Goal: Complete application form: Complete application form

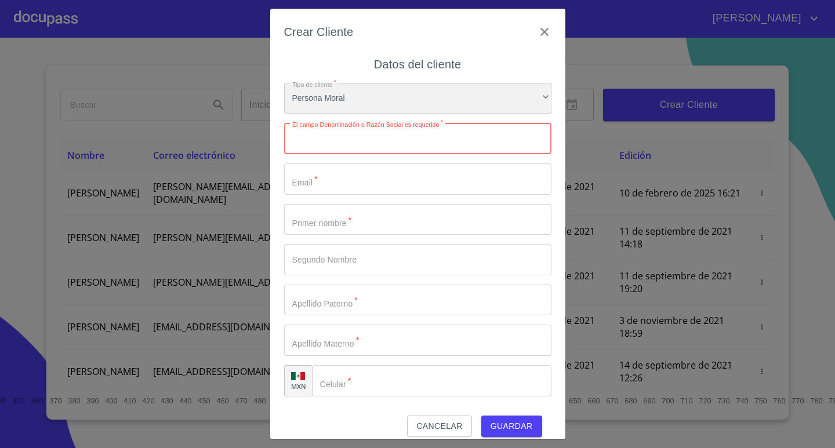
click at [333, 96] on div "Persona Moral" at bounding box center [417, 98] width 267 height 31
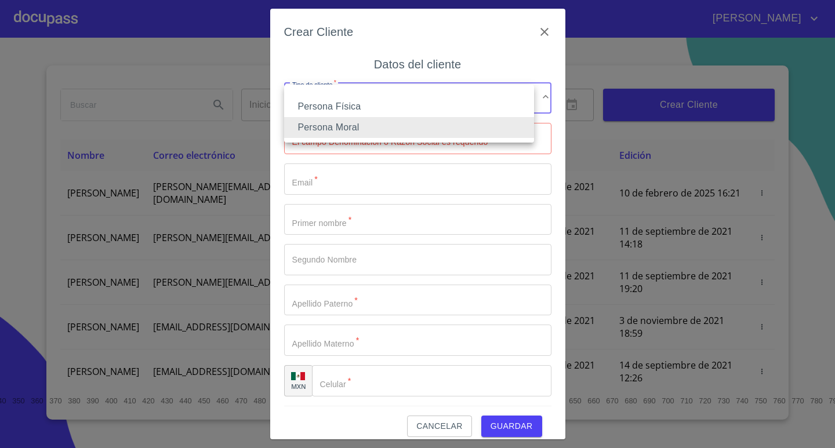
click at [348, 99] on li "Persona Física" at bounding box center [409, 106] width 250 height 21
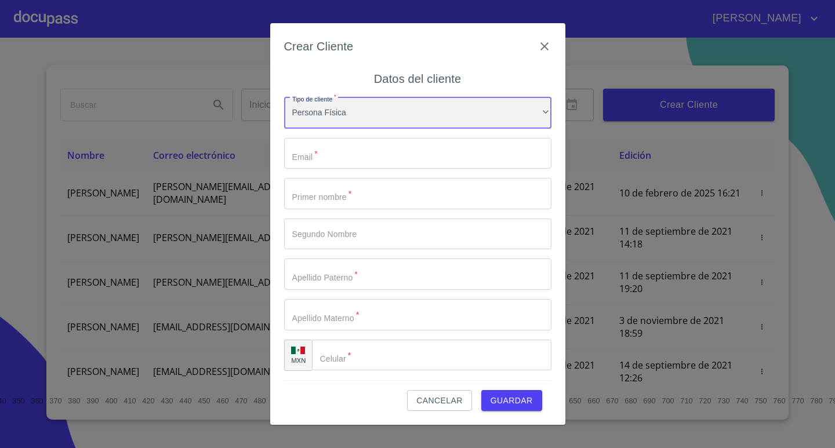
click at [352, 116] on div "Persona Física" at bounding box center [417, 112] width 267 height 31
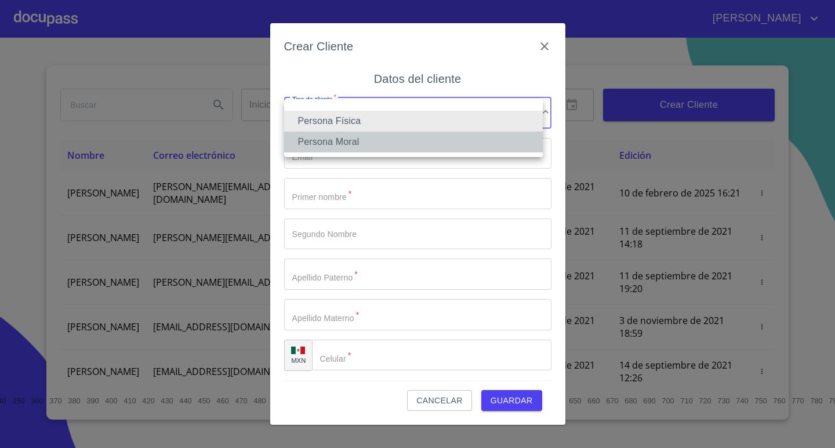
click at [350, 142] on li "Persona Moral" at bounding box center [413, 142] width 259 height 21
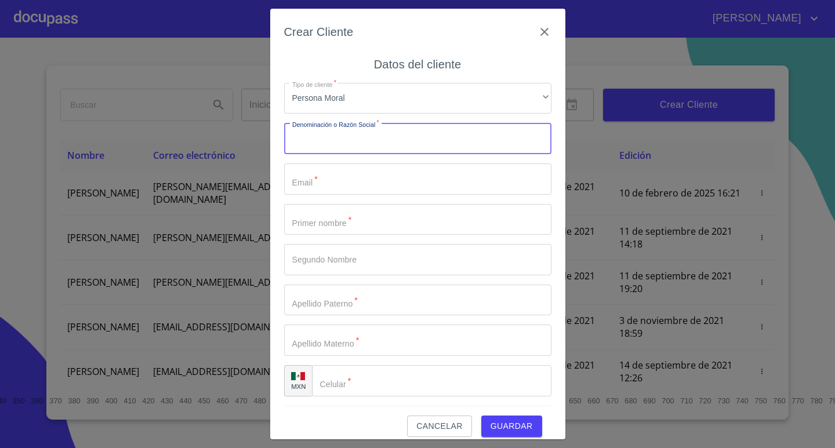
click at [342, 128] on input "Tipo de cliente   *" at bounding box center [417, 138] width 267 height 31
click at [354, 150] on input "Tipo de cliente   *" at bounding box center [417, 138] width 267 height 31
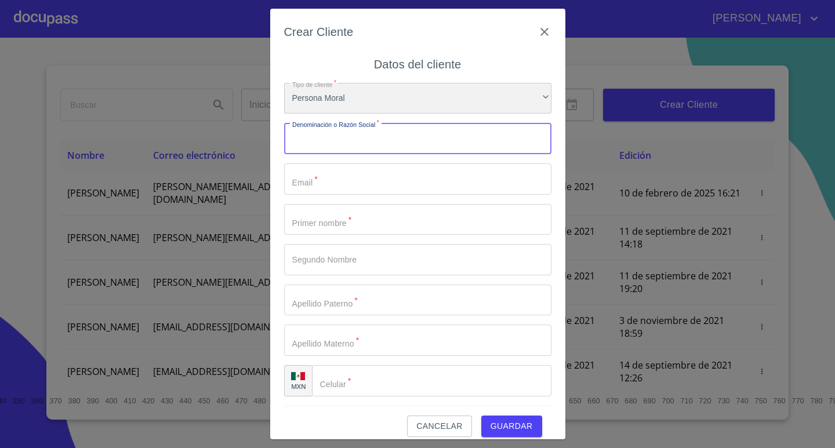
click at [351, 108] on div "Persona Moral" at bounding box center [417, 98] width 267 height 31
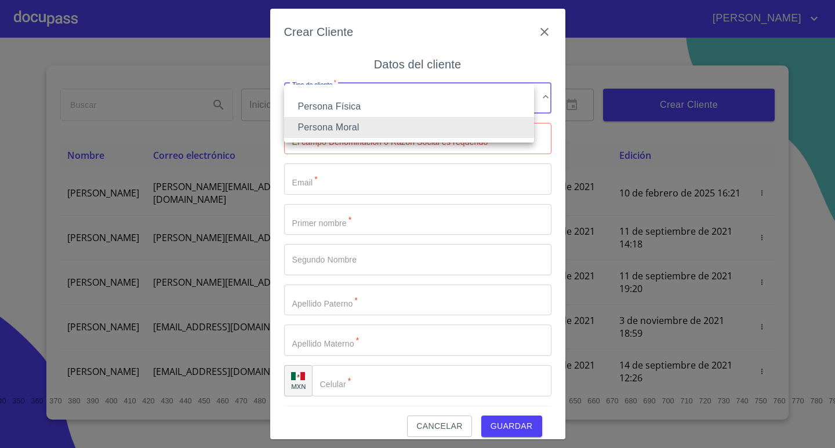
click at [344, 129] on li "Persona Moral" at bounding box center [409, 127] width 250 height 21
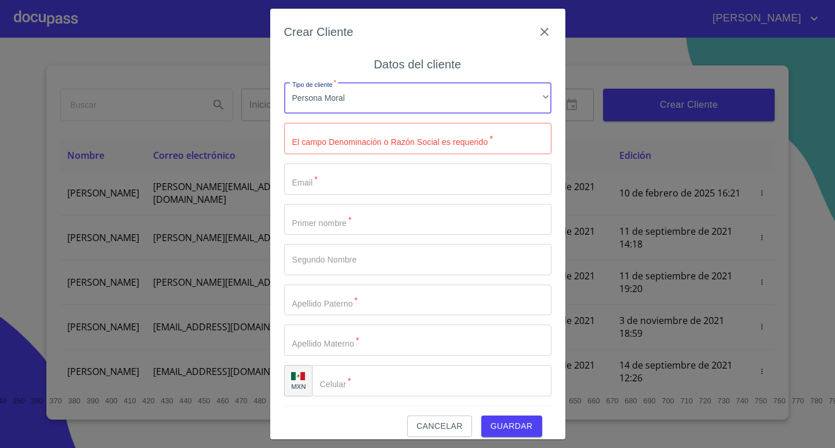
click at [375, 137] on input "Tipo de cliente   *" at bounding box center [417, 138] width 267 height 31
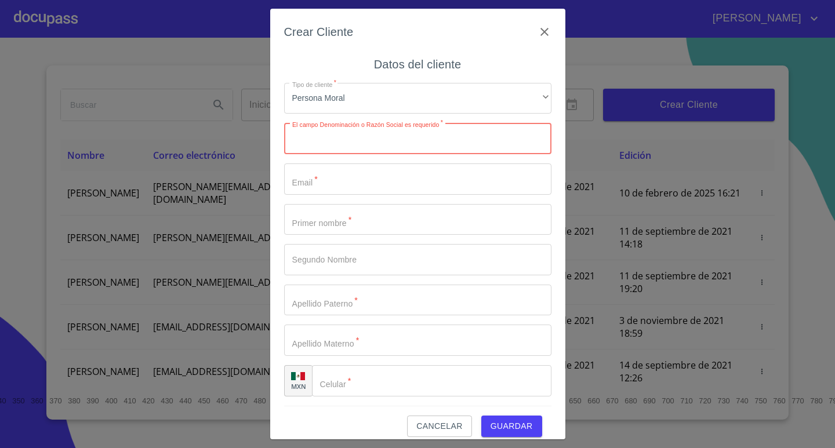
click at [377, 141] on input "Tipo de cliente   *" at bounding box center [417, 138] width 267 height 31
click at [365, 144] on input "Tipo de cliente   *" at bounding box center [417, 138] width 267 height 31
drag, startPoint x: 319, startPoint y: 136, endPoint x: 274, endPoint y: 139, distance: 44.8
click at [319, 136] on input "Tipo de cliente   *" at bounding box center [417, 138] width 267 height 31
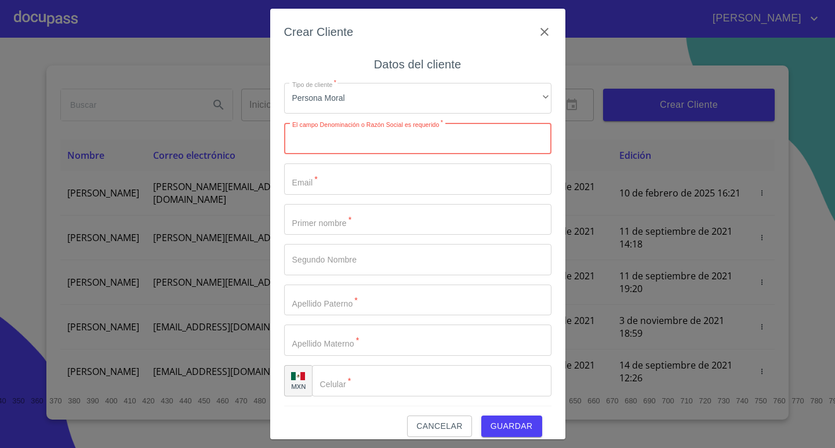
click at [292, 115] on div "Tipo de cliente   * Persona Moral ​ El campo Denominación o Razón Social es req…" at bounding box center [417, 240] width 267 height 332
drag, startPoint x: 304, startPoint y: 140, endPoint x: 321, endPoint y: 147, distance: 17.4
click at [304, 140] on input "Tipo de cliente   *" at bounding box center [417, 138] width 267 height 31
click at [346, 141] on input "Tipo de cliente   *" at bounding box center [417, 138] width 267 height 31
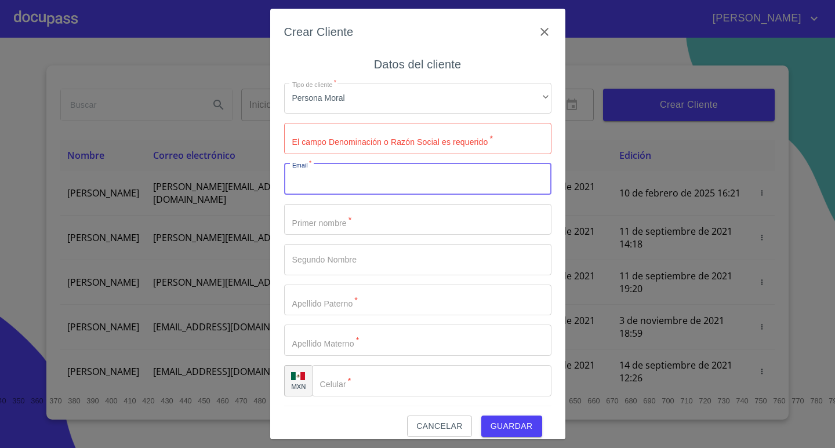
click at [334, 178] on input "Tipo de cliente   *" at bounding box center [417, 178] width 267 height 31
click at [341, 221] on input "Tipo de cliente   *" at bounding box center [417, 219] width 267 height 31
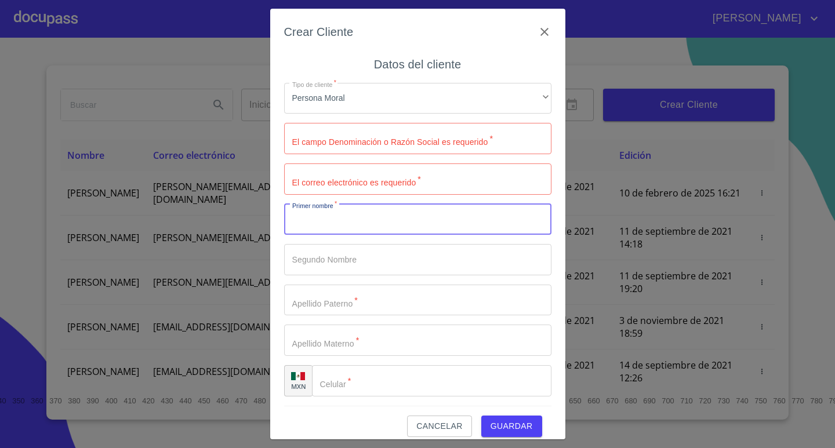
click at [335, 223] on input "Tipo de cliente   *" at bounding box center [417, 219] width 267 height 31
click at [336, 223] on input "Tipo de cliente   *" at bounding box center [417, 219] width 267 height 31
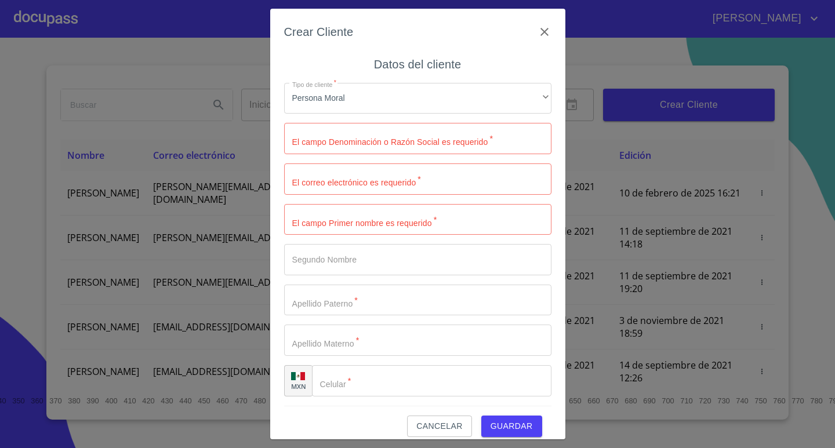
click at [278, 243] on div "Crear Cliente Datos del cliente Tipo de cliente   * Persona Moral ​ El campo De…" at bounding box center [417, 224] width 295 height 431
drag, startPoint x: 343, startPoint y: 301, endPoint x: 351, endPoint y: 299, distance: 7.9
click at [351, 299] on input "Tipo de cliente   *" at bounding box center [417, 300] width 267 height 31
click at [391, 345] on input "Tipo de cliente   *" at bounding box center [417, 340] width 267 height 31
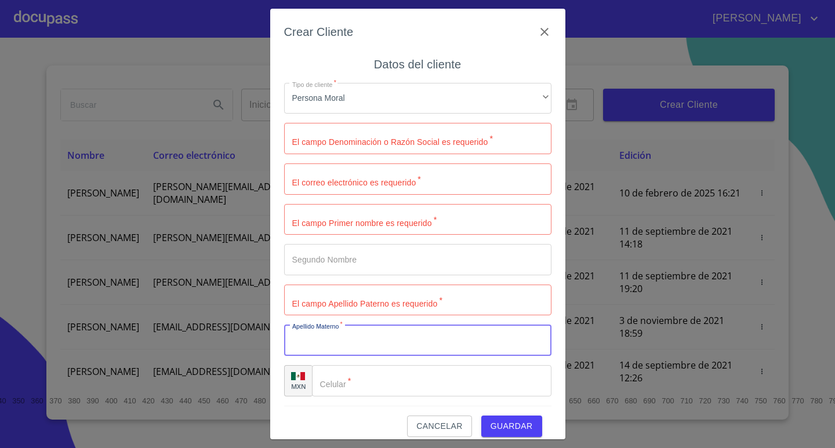
click at [278, 144] on div "Crear Cliente Datos del cliente Tipo de cliente   * Persona Moral ​ El campo De…" at bounding box center [417, 224] width 295 height 431
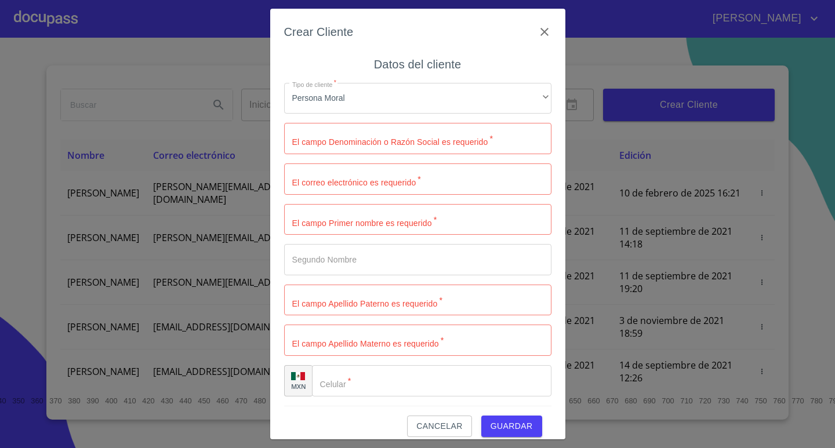
click at [311, 63] on div "Datos del cliente Tipo de cliente   * Persona Moral ​ El campo Denominación o R…" at bounding box center [417, 230] width 267 height 351
click at [365, 144] on input "Tipo de cliente   *" at bounding box center [417, 138] width 267 height 31
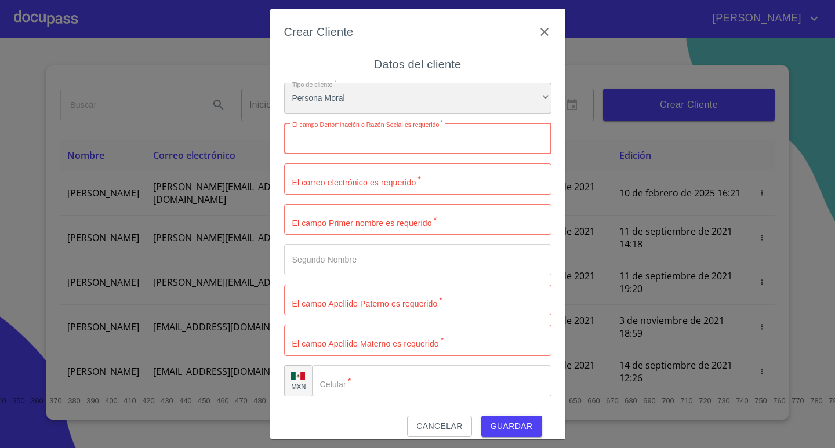
click at [341, 104] on div "Persona Moral" at bounding box center [417, 98] width 267 height 31
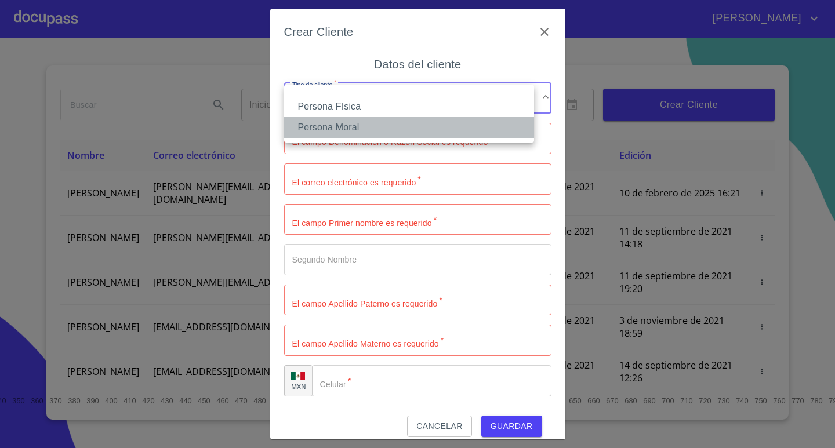
click at [351, 125] on li "Persona Moral" at bounding box center [409, 127] width 250 height 21
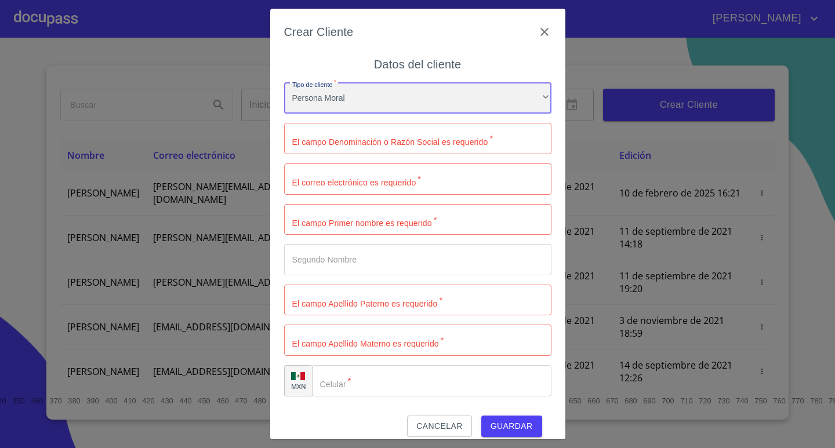
click at [355, 105] on div "Persona Moral" at bounding box center [417, 98] width 267 height 31
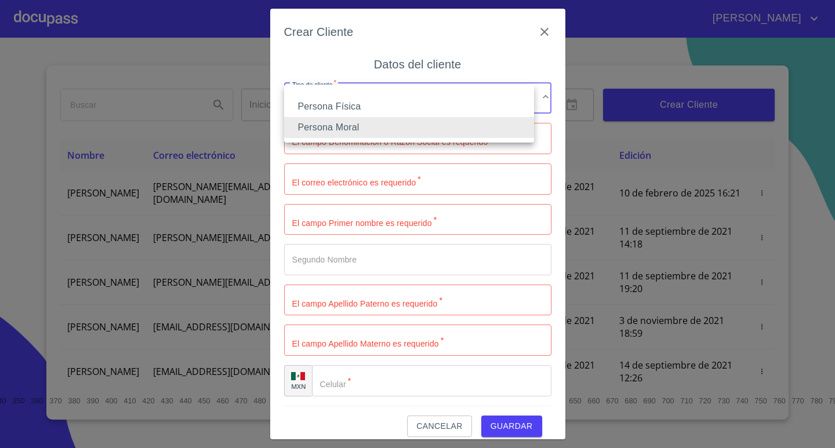
click at [350, 123] on li "Persona Moral" at bounding box center [409, 127] width 250 height 21
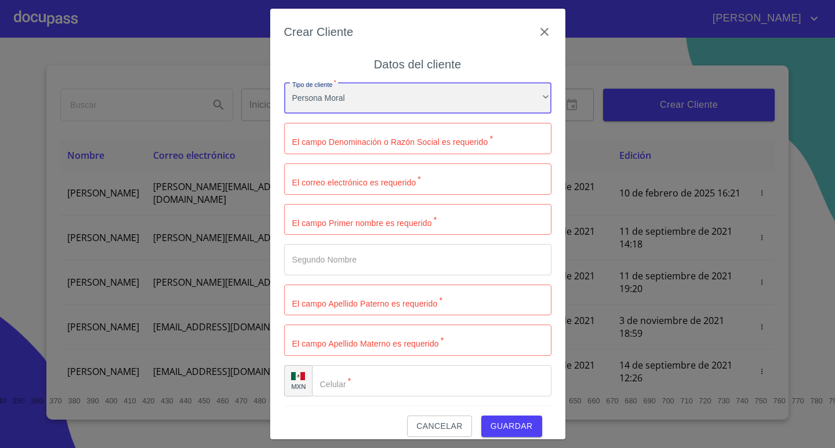
click at [361, 96] on div "Persona Moral" at bounding box center [417, 98] width 267 height 31
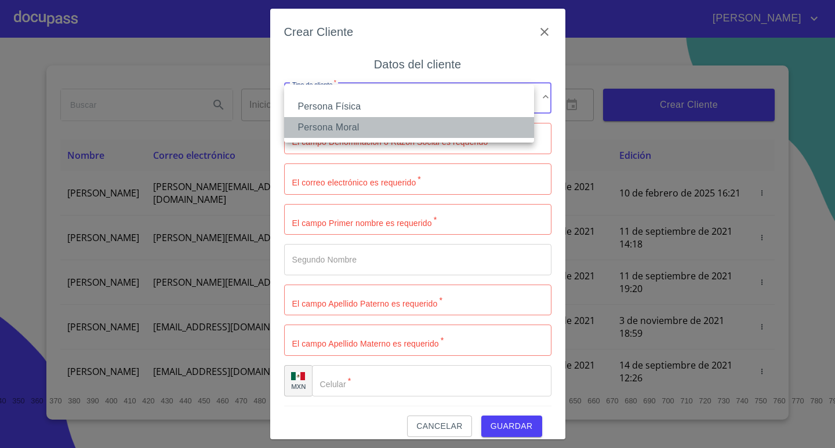
click at [357, 128] on li "Persona Moral" at bounding box center [409, 127] width 250 height 21
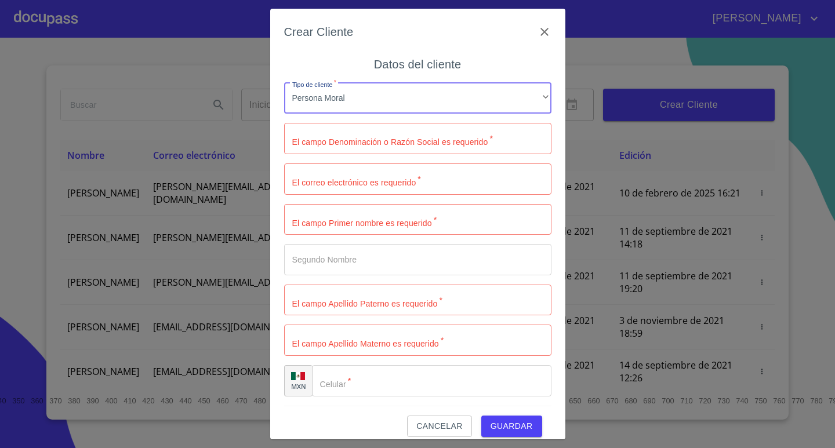
click at [379, 145] on input "Tipo de cliente   *" at bounding box center [417, 138] width 267 height 31
click at [281, 124] on div "Crear Cliente Datos del cliente Tipo de cliente   * Persona Moral ​ El campo De…" at bounding box center [417, 224] width 295 height 431
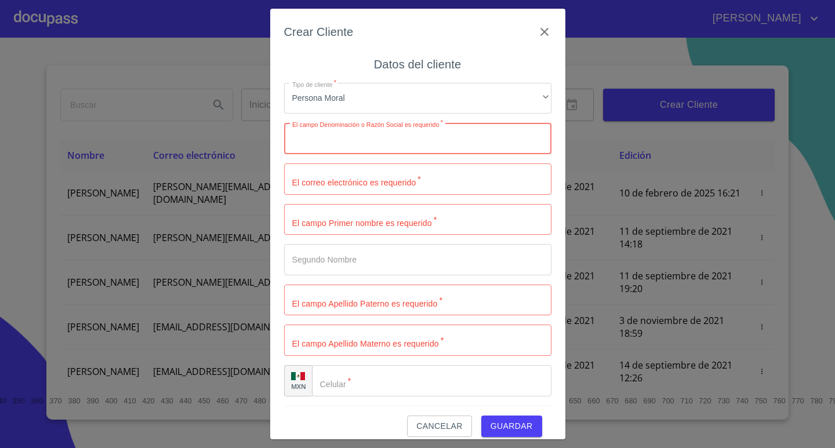
drag, startPoint x: 431, startPoint y: 151, endPoint x: 437, endPoint y: 148, distance: 6.8
click at [432, 151] on input "Tipo de cliente   *" at bounding box center [417, 138] width 267 height 31
click at [466, 144] on input "Tipo de cliente   *" at bounding box center [417, 138] width 267 height 31
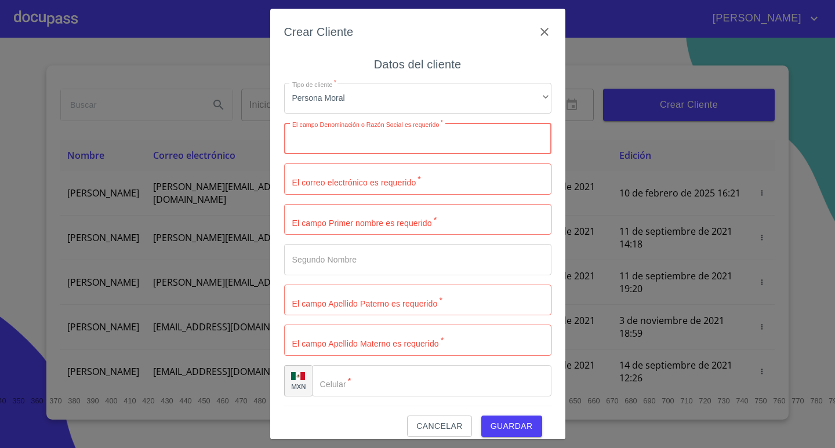
click at [466, 144] on input "Tipo de cliente   *" at bounding box center [417, 138] width 267 height 31
